Goal: Information Seeking & Learning: Learn about a topic

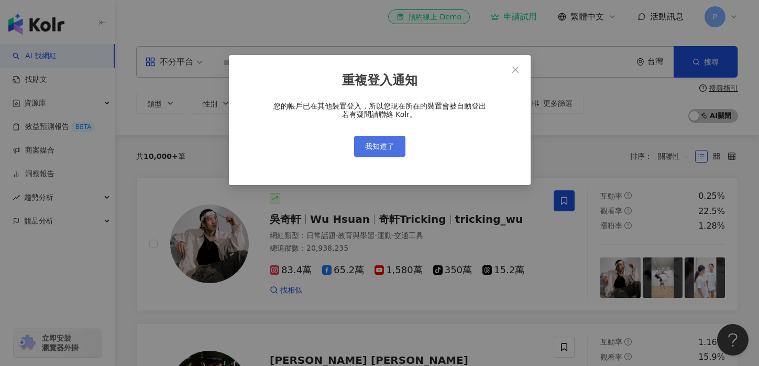
click at [389, 146] on span "我知道了" at bounding box center [379, 146] width 29 height 8
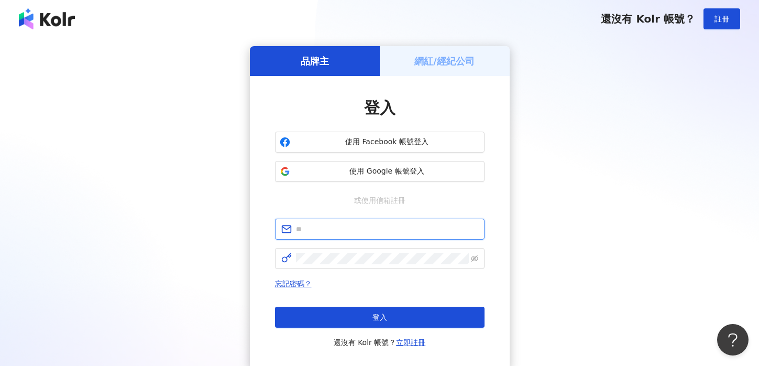
click at [351, 225] on input "text" at bounding box center [387, 229] width 182 height 12
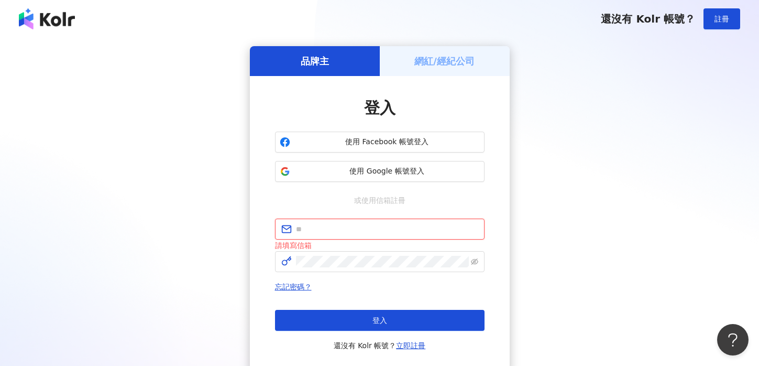
type input "**********"
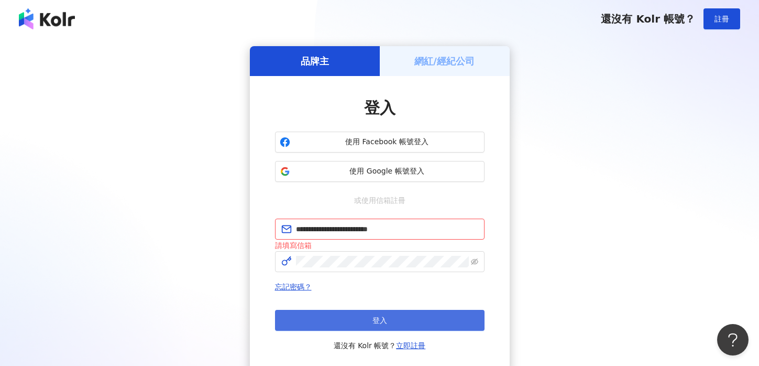
click at [376, 324] on span "登入" at bounding box center [380, 320] width 15 height 8
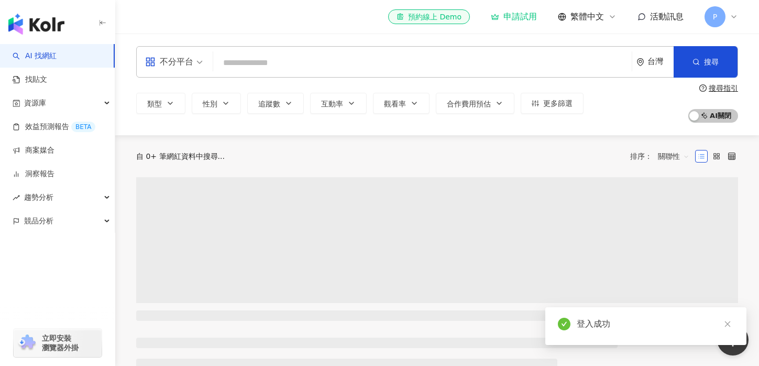
click at [304, 60] on input "search" at bounding box center [422, 63] width 410 height 20
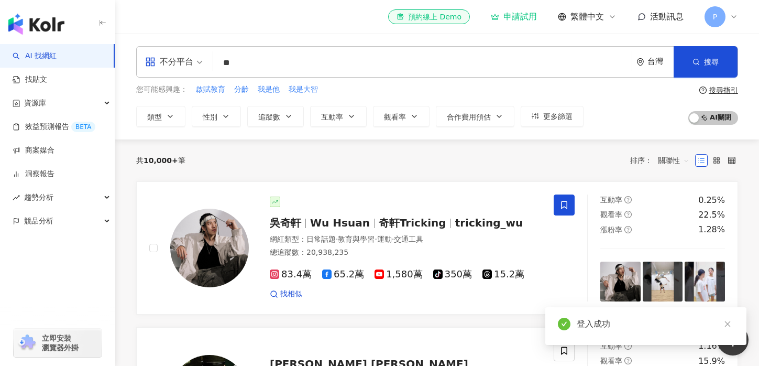
type input "**"
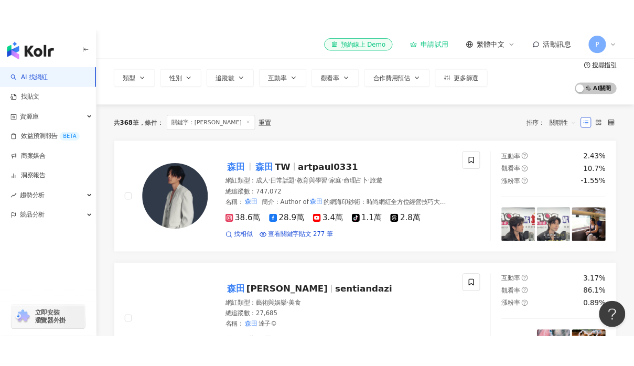
scroll to position [56, 0]
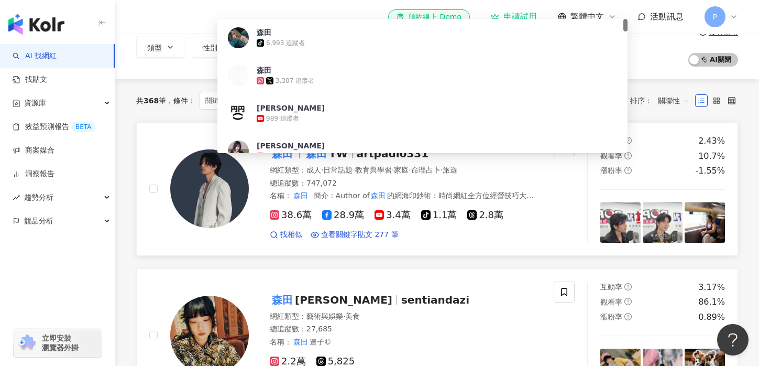
click at [288, 161] on mark "森田" at bounding box center [282, 153] width 25 height 17
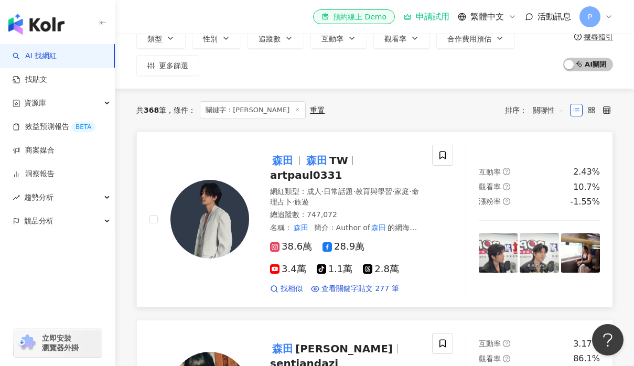
click at [287, 162] on mark "森田" at bounding box center [282, 160] width 25 height 17
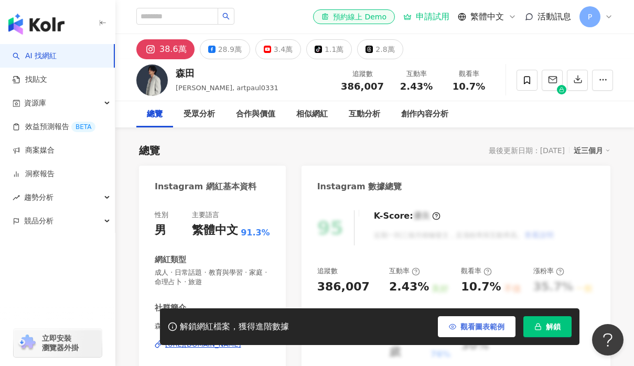
click at [488, 326] on span "觀看圖表範例" at bounding box center [482, 326] width 44 height 8
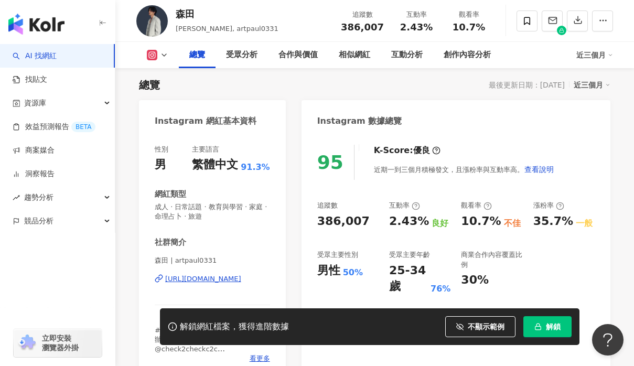
scroll to position [67, 0]
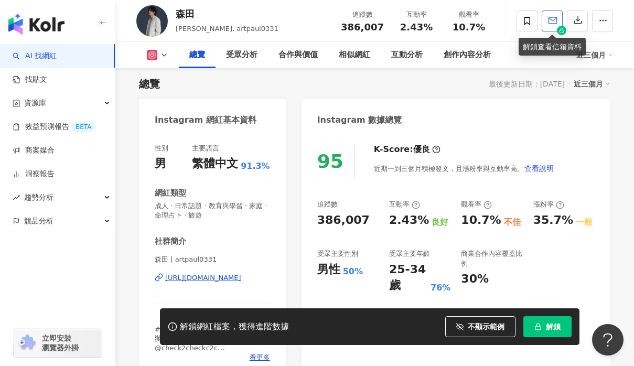
click at [557, 17] on icon "button" at bounding box center [552, 20] width 9 height 9
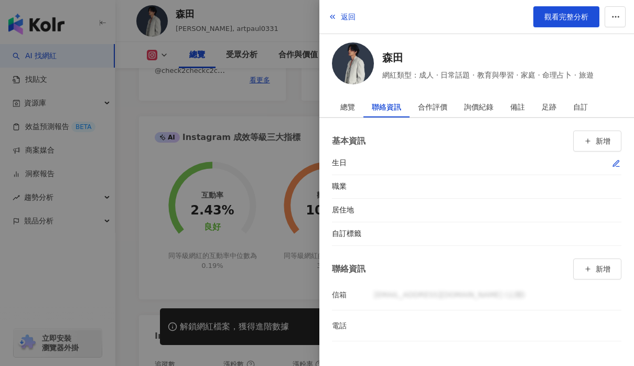
scroll to position [352, 0]
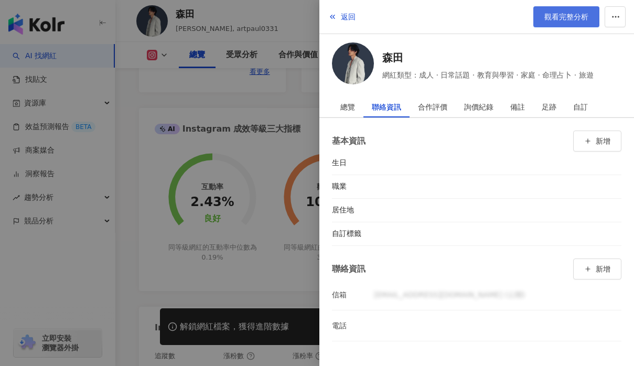
click at [569, 20] on span "觀看完整分析" at bounding box center [566, 17] width 44 height 8
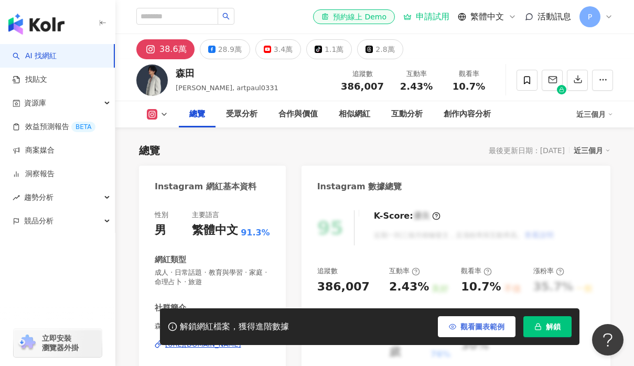
scroll to position [78, 0]
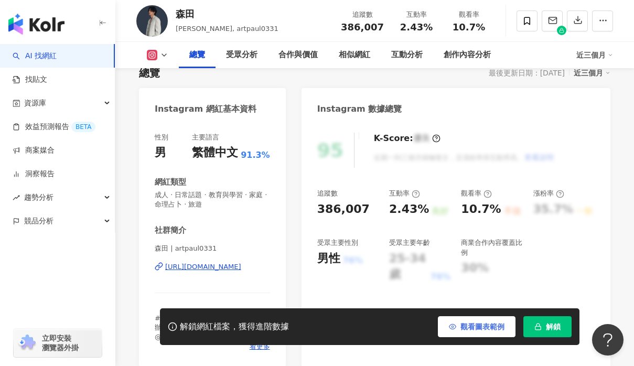
click at [473, 331] on button "觀看圖表範例" at bounding box center [477, 326] width 78 height 21
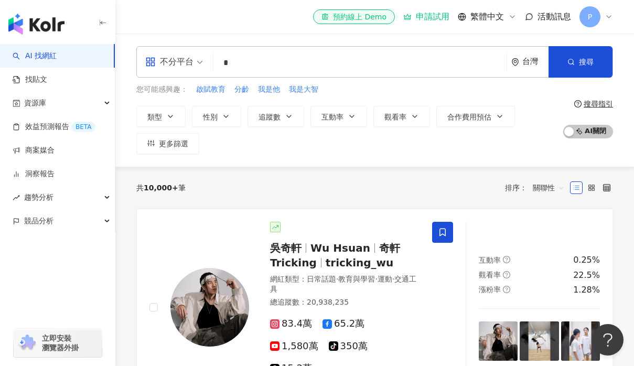
type input "*"
type input "***"
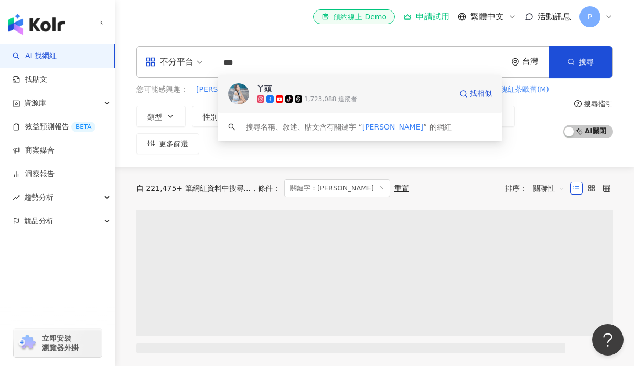
click at [230, 93] on img at bounding box center [238, 93] width 21 height 21
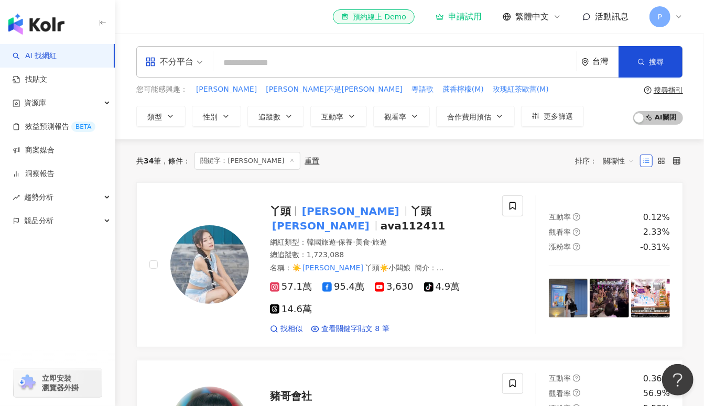
click at [297, 65] on input "search" at bounding box center [394, 63] width 355 height 20
click at [362, 62] on input "search" at bounding box center [394, 63] width 355 height 20
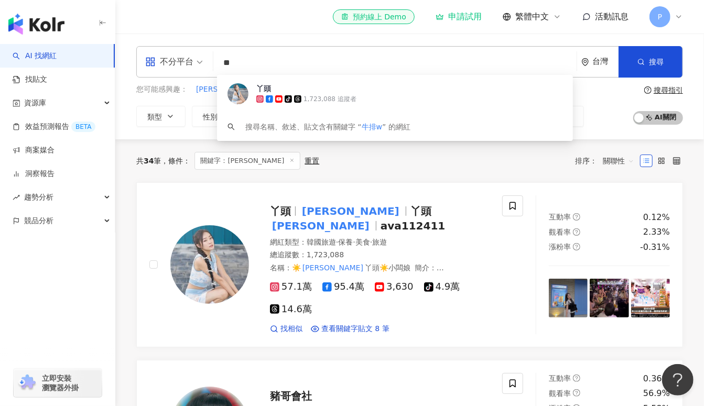
type input "*"
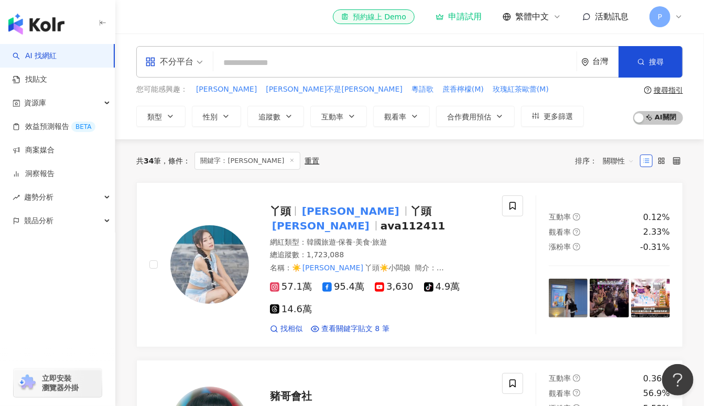
type input "*"
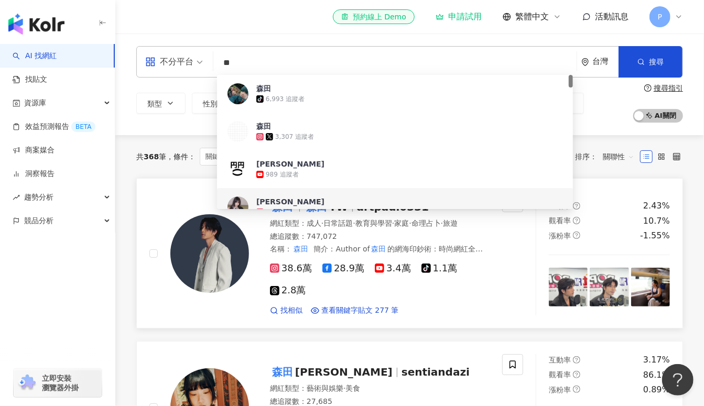
click at [231, 252] on img at bounding box center [209, 253] width 79 height 79
click at [283, 65] on input "**" at bounding box center [394, 63] width 355 height 20
type input "***"
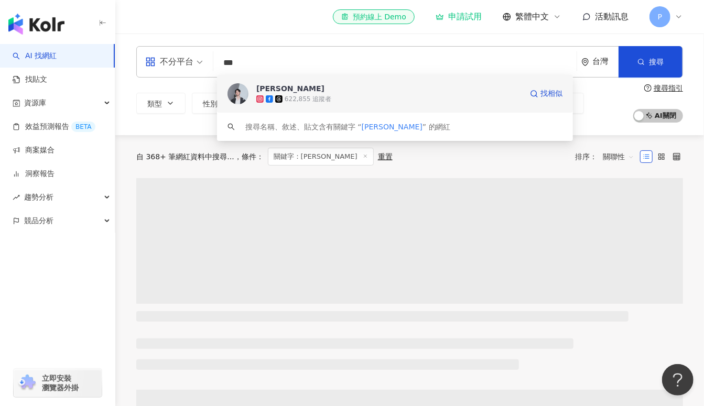
click at [248, 99] on div at bounding box center [237, 93] width 21 height 21
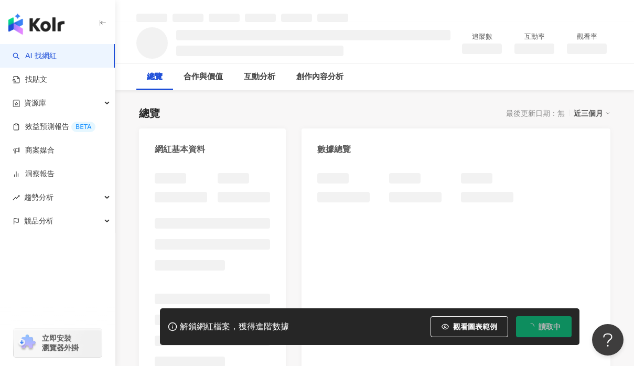
scroll to position [43, 0]
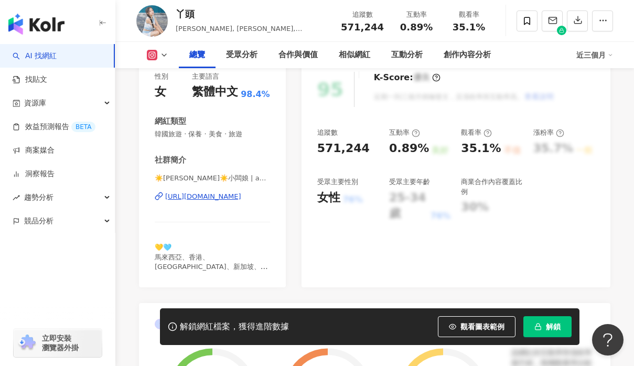
scroll to position [140, 0]
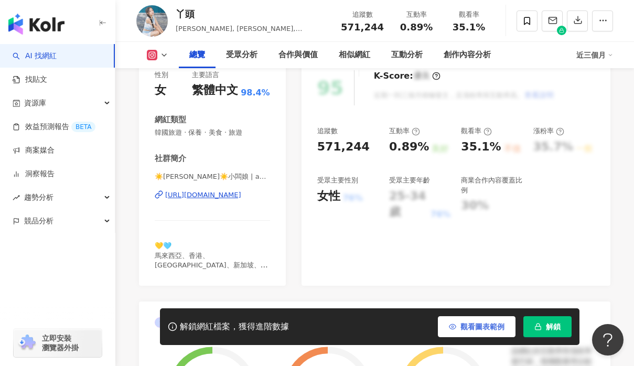
click at [467, 332] on button "觀看圖表範例" at bounding box center [477, 326] width 78 height 21
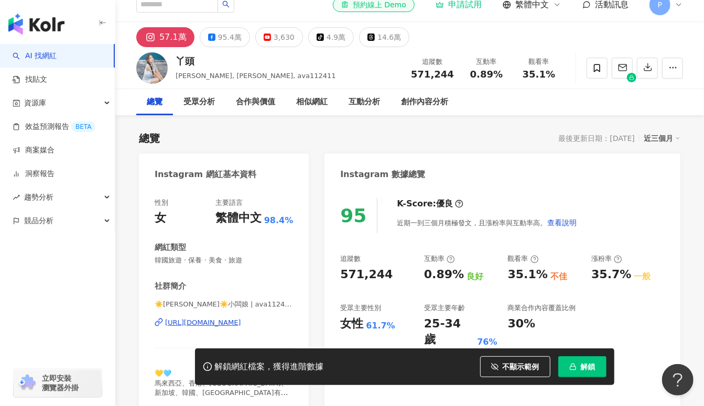
scroll to position [10, 0]
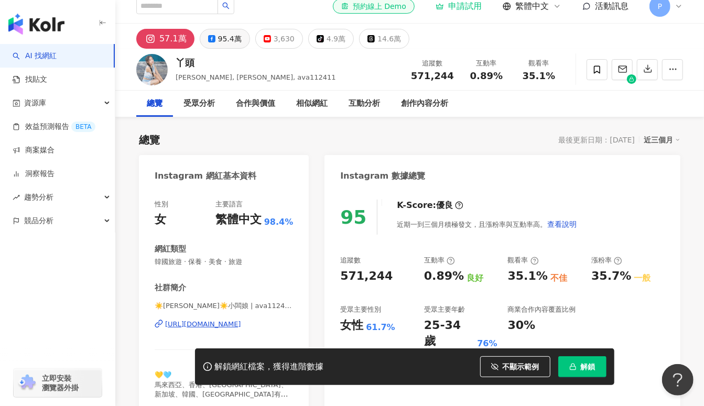
click at [231, 38] on div "95.4萬" at bounding box center [230, 38] width 24 height 15
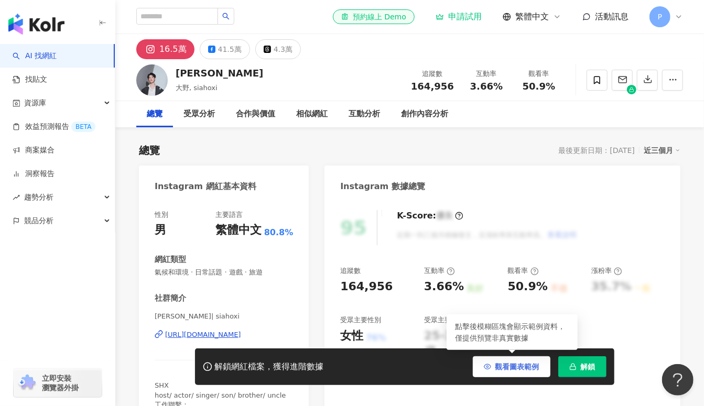
click at [505, 366] on span "觀看圖表範例" at bounding box center [517, 367] width 44 height 8
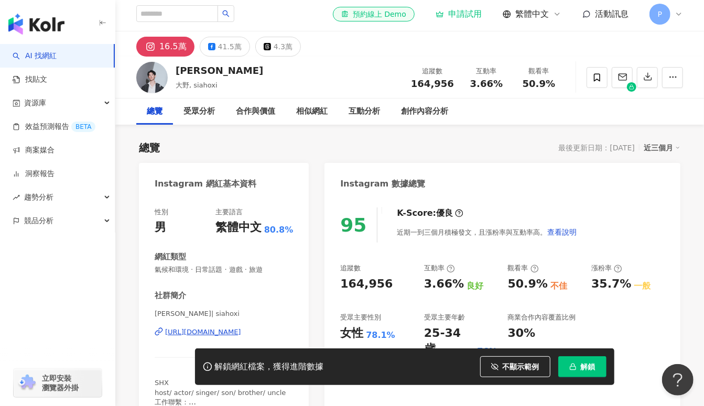
scroll to position [1, 0]
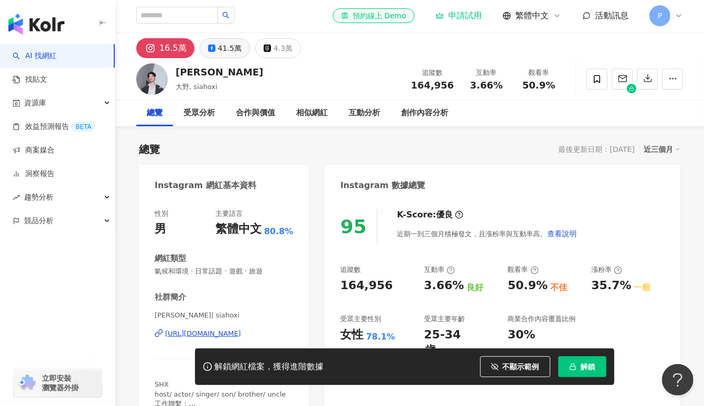
click at [223, 53] on div "41.5萬" at bounding box center [230, 48] width 24 height 15
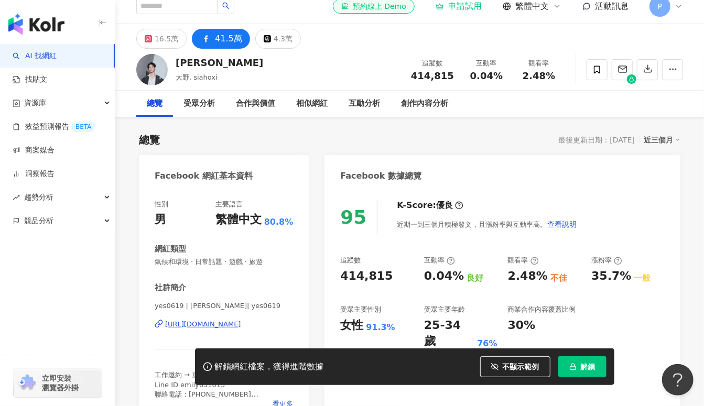
scroll to position [16, 0]
